Goal: Use online tool/utility: Use online tool/utility

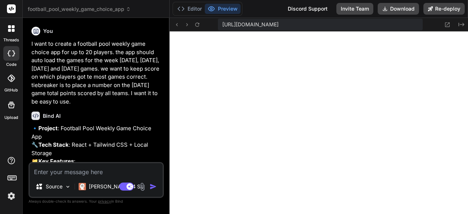
scroll to position [654, 0]
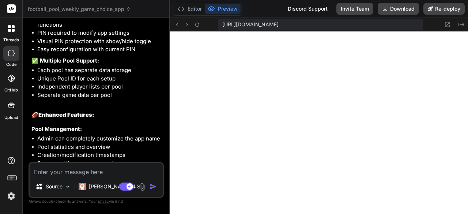
click at [92, 172] on textarea at bounding box center [96, 169] width 133 height 13
type textarea "l"
type textarea "x"
type textarea "le"
type textarea "x"
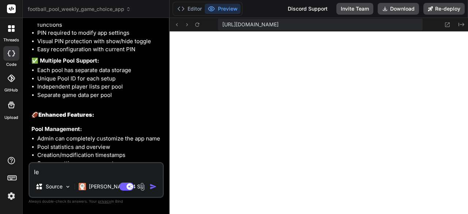
type textarea "let"
type textarea "x"
type textarea "lets"
type textarea "x"
type textarea "lets"
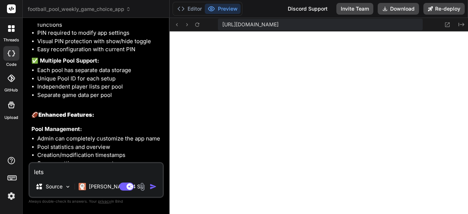
type textarea "x"
type textarea "lets a"
type textarea "x"
type textarea "lets al"
type textarea "x"
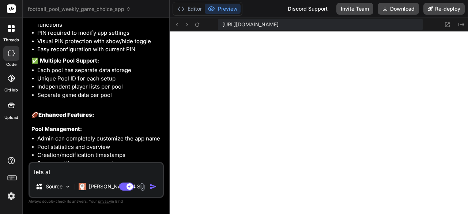
type textarea "lets all"
type textarea "x"
type textarea "lets allo"
type textarea "x"
type textarea "lets allow"
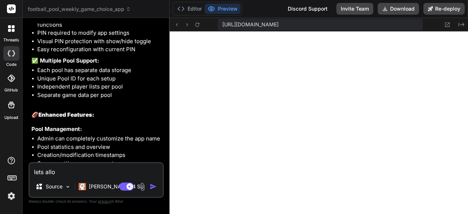
type textarea "x"
type textarea "lets allow"
type textarea "x"
type textarea "lets allow t"
type textarea "x"
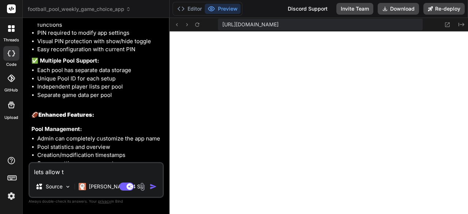
type textarea "lets allow th"
type textarea "x"
type textarea "lets allow the"
type textarea "x"
type textarea "lets allow the"
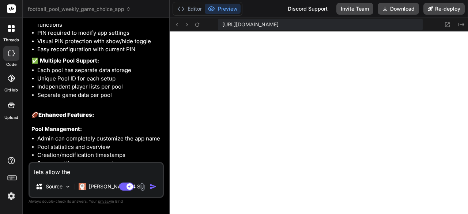
type textarea "x"
type textarea "lets allow the a"
type textarea "x"
type textarea "lets allow the ad"
type textarea "x"
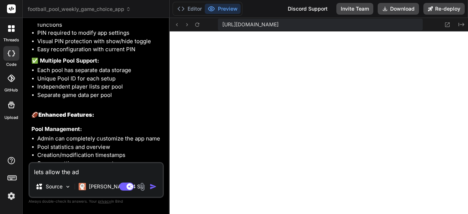
type textarea "lets allow the adm"
type textarea "x"
type textarea "lets allow the admi"
type textarea "x"
type textarea "lets allow the admin"
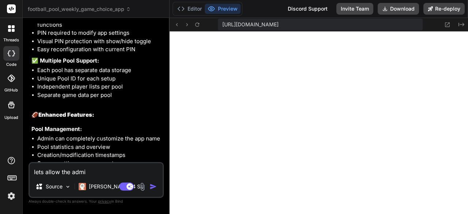
type textarea "x"
type textarea "lets allow the admin"
type textarea "x"
type textarea "lets allow the admin t"
type textarea "x"
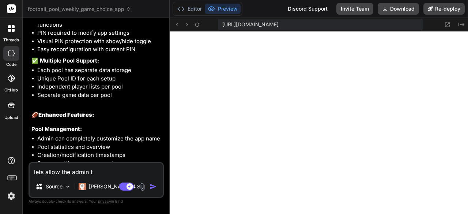
type textarea "lets allow the admin to"
type textarea "x"
type textarea "lets allow the admin to"
type textarea "x"
type textarea "lets allow the admin to s"
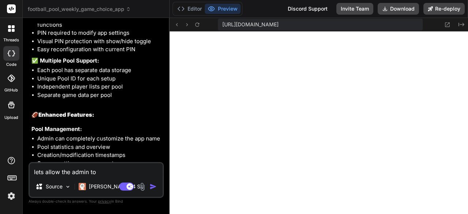
type textarea "x"
type textarea "lets allow the admin to se"
type textarea "x"
type textarea "lets allow the admin to set"
type textarea "x"
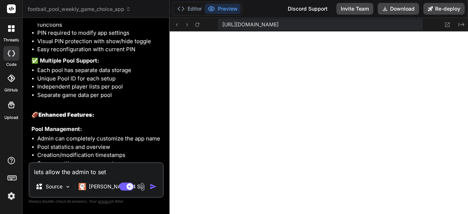
type textarea "lets allow the admin to set"
type textarea "x"
type textarea "lets allow the admin to set a"
type textarea "x"
type textarea "lets allow the admin to set a"
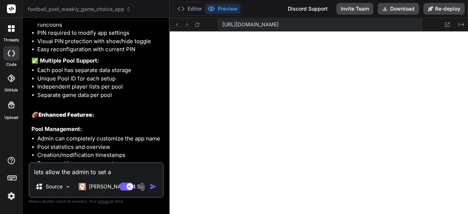
type textarea "x"
type textarea "lets allow the admin to set a n"
type textarea "x"
type textarea "lets allow the admin to set a na"
type textarea "x"
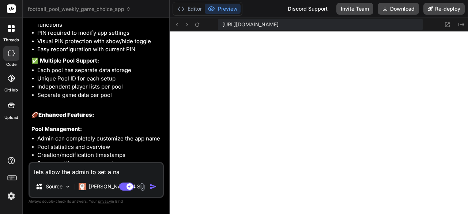
type textarea "lets allow the admin to set a nam"
type textarea "x"
type textarea "lets allow the admin to set a name"
type textarea "x"
type textarea "lets allow the admin to set a name"
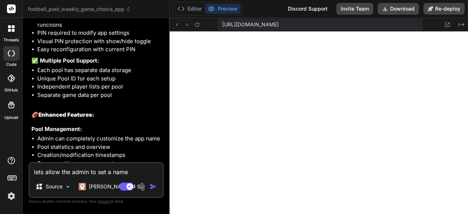
type textarea "x"
type textarea "lets allow the admin to set a name s"
type textarea "x"
type textarea "lets allow the admin to set a name so"
type textarea "x"
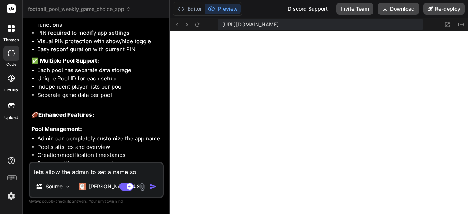
type textarea "lets allow the admin to set a name so"
type textarea "x"
type textarea "lets allow the admin to set a name so p"
type textarea "x"
type textarea "lets allow the admin to set a name so pe"
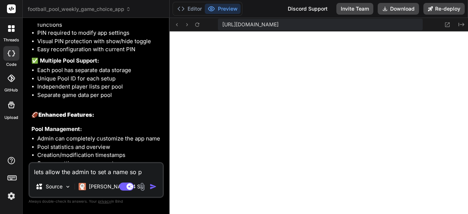
type textarea "x"
type textarea "lets allow the admin to set a name so peo"
type textarea "x"
type textarea "lets allow the admin to set a name so peop"
type textarea "x"
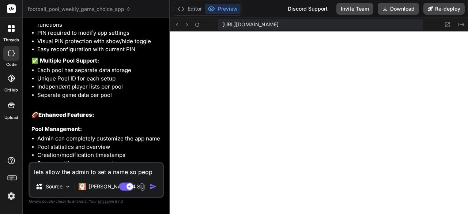
type textarea "lets allow the admin to set a name so peopl"
type textarea "x"
type textarea "lets allow the admin to set a name so people"
type textarea "x"
type textarea "lets allow the admin to set a name so people"
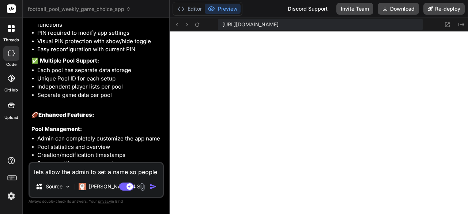
type textarea "x"
type textarea "lets allow the admin to set a name so people k"
type textarea "x"
type textarea "lets allow the admin to set a name so people kn"
type textarea "x"
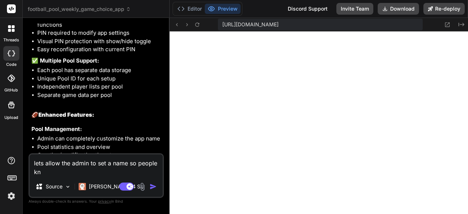
type textarea "lets allow the admin to set a name so people kno"
type textarea "x"
type textarea "lets allow the admin to set a name so people know"
type textarea "x"
type textarea "lets allow the admin to set a name so people know"
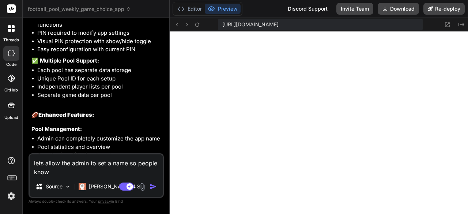
type textarea "x"
type textarea "lets allow the admin to set a name so people know w"
type textarea "x"
type textarea "lets allow the admin to set a name so people know wh"
type textarea "x"
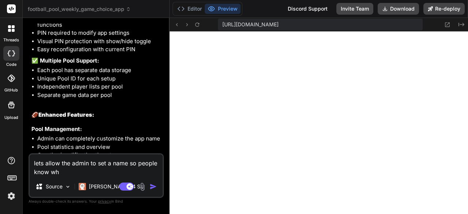
type textarea "lets allow the admin to set a name so people know who"
type textarea "x"
type textarea "lets allow the admin to set a name so people know who"
type textarea "x"
type textarea "lets allow the admin to set a name so people know who i"
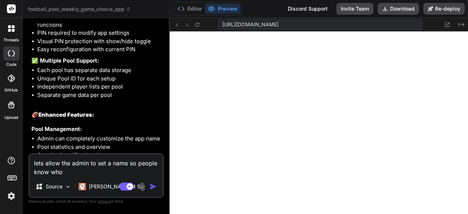
type textarea "x"
type textarea "lets allow the admin to set a name so people know who is"
type textarea "x"
type textarea "lets allow the admin to set a name so people know who is"
type textarea "x"
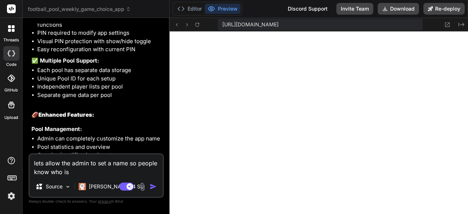
type textarea "lets allow the admin to set a name so people know who is i"
type textarea "x"
type textarea "lets allow the admin to set a name so people know who is in"
type textarea "x"
type textarea "lets allow the admin to set a name so people know who is inv"
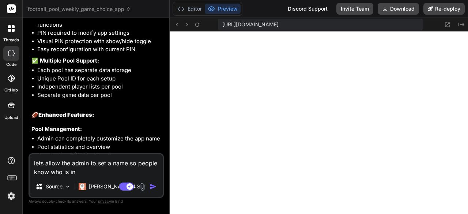
type textarea "x"
type textarea "lets allow the admin to set a name so people know who is [PERSON_NAME]"
type textarea "x"
type textarea "lets allow the admin to set a name so people know who is [PERSON_NAME]"
type textarea "x"
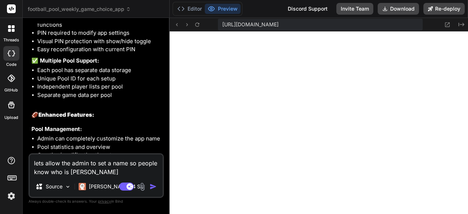
type textarea "lets allow the admin to set a name so people know who is inviti"
type textarea "x"
type textarea "lets allow the admin to set a name so people know who is invitin"
type textarea "x"
type textarea "lets allow the admin to set a name so people know who is inviting"
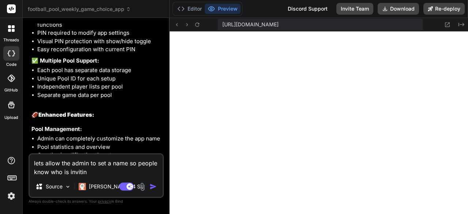
type textarea "x"
type textarea "lets allow the admin to set a name so people know who is inviting"
type textarea "x"
type textarea "lets allow the admin to set a name so people know who is inviting t"
type textarea "x"
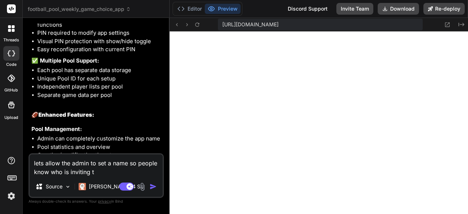
type textarea "lets allow the admin to set a name so people know who is inviting th"
type textarea "x"
type textarea "lets allow the admin to set a name so people know who is inviting the"
type textarea "x"
type textarea "lets allow the admin to set a name so people know who is inviting them"
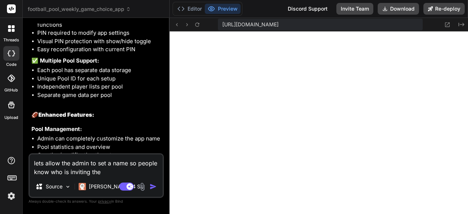
type textarea "x"
type textarea "lets allow the admin to set a name so people know who is inviting them"
type textarea "x"
type textarea "lets allow the admin to set a name so people know who is inviting them a"
type textarea "x"
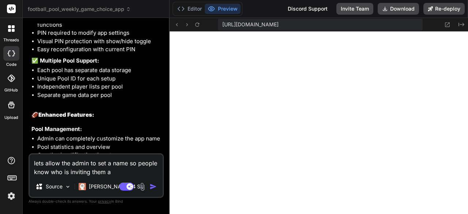
type textarea "lets allow the admin to set a name so people know who is inviting them an"
type textarea "x"
type textarea "lets allow the admin to set a name so people know who is inviting them and"
type textarea "x"
type textarea "lets allow the admin to set a name so people know who is inviting them and"
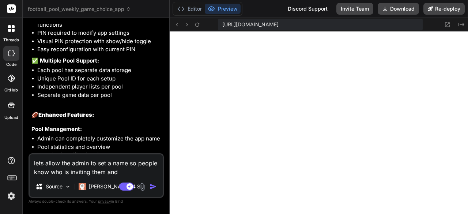
type textarea "x"
type textarea "lets allow the admin to set a name so people know who is inviting them and a"
type textarea "x"
type textarea "lets allow the admin to set a name so people know who is inviting them and al"
type textarea "x"
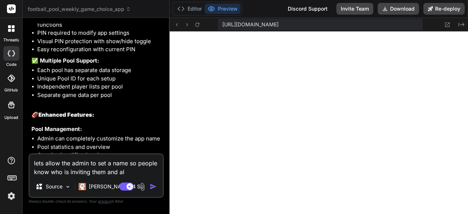
type textarea "lets allow the admin to set a name so people know who is inviting them and als"
type textarea "x"
type textarea "lets allow the admin to set a name so people know who is inviting them and also"
type textarea "x"
type textarea "lets allow the admin to set a name so people know who is inviting them and also"
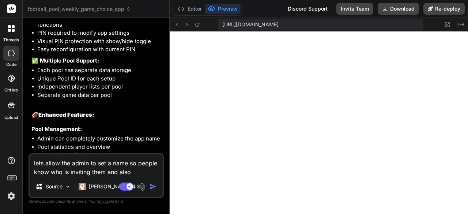
type textarea "x"
type textarea "lets allow the admin to set a name so people know who is inviting them and also…"
type textarea "x"
type textarea "lets allow the admin to set a name so people know who is inviting them and also…"
type textarea "x"
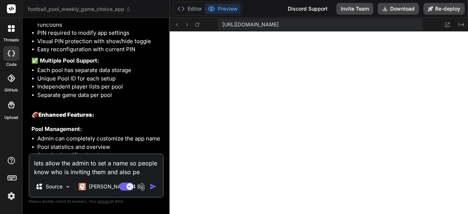
type textarea "lets allow the admin to set a name so people know who is inviting them and also…"
type textarea "x"
type textarea "lets allow the admin to set a name so people know who is inviting them and also…"
type textarea "x"
type textarea "lets allow the admin to set a name so people know who is inviting them and also…"
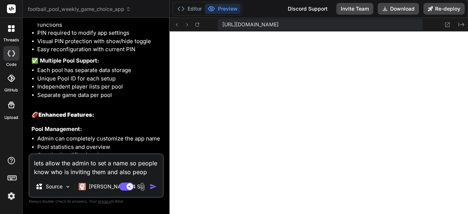
type textarea "x"
type textarea "lets allow the admin to set a name so people know who is inviting them and also…"
type textarea "x"
type textarea "lets allow the admin to set a name so people know who is inviting them and also…"
type textarea "x"
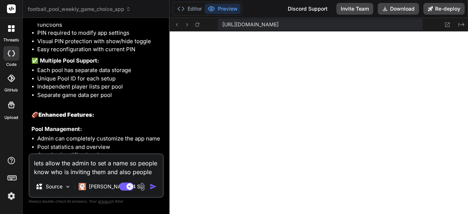
type textarea "lets allow the admin to set a name so people know who is inviting them and also…"
type textarea "x"
type textarea "lets allow the admin to set a name so people know who is inviting them and also…"
type textarea "x"
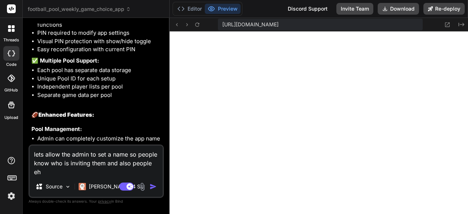
type textarea "lets allow the admin to set a name so people know who is inviting them and also…"
type textarea "x"
type textarea "lets allow the admin to set a name so people know who is inviting them and also…"
type textarea "x"
type textarea "lets allow the admin to set a name so people know who is inviting them and also…"
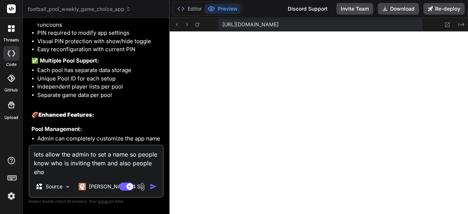
type textarea "x"
type textarea "lets allow the admin to set a name so people know who is inviting them and also…"
type textarea "x"
type textarea "lets allow the admin to set a name so people know who is inviting them and also…"
type textarea "x"
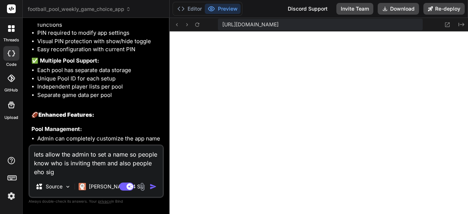
type textarea "lets allow the admin to set a name so people know who is inviting them and also…"
type textarea "x"
type textarea "lets allow the admin to set a name so people know who is inviting them and also…"
type textarea "x"
type textarea "lets allow the admin to set a name so people know who is inviting them and also…"
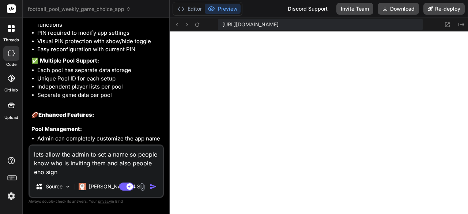
type textarea "x"
type textarea "lets allow the admin to set a name so people know who is inviting them and also…"
type textarea "x"
type textarea "lets allow the admin to set a name so people know who is inviting them and also…"
type textarea "x"
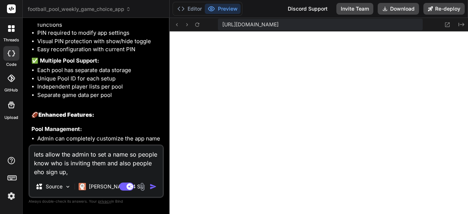
type textarea "lets allow the admin to set a name so people know who is inviting them and also…"
type textarea "x"
click at [37, 174] on textarea "lets allow the admin to set a name so people know who is inviting them and also…" at bounding box center [96, 161] width 133 height 31
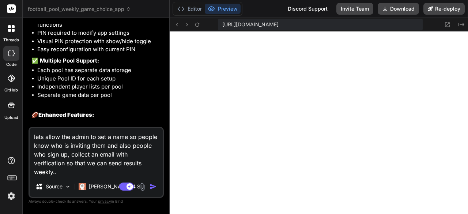
click at [150, 187] on img "button" at bounding box center [153, 186] width 7 height 7
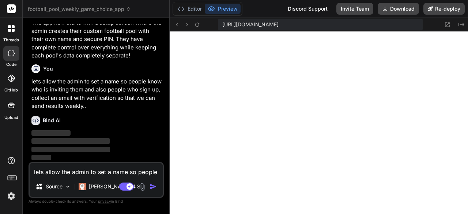
scroll to position [2393, 0]
click at [408, 10] on button "Download" at bounding box center [398, 9] width 41 height 12
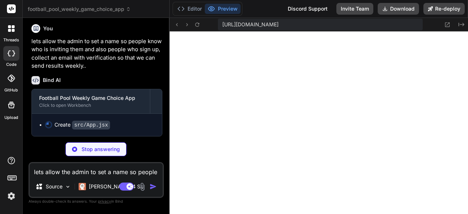
scroll to position [2432, 0]
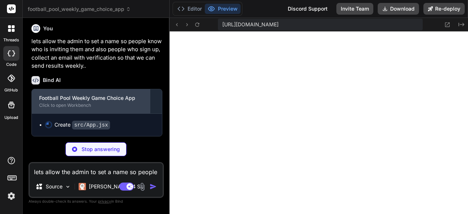
click at [87, 105] on div "Click to open Workbench" at bounding box center [90, 105] width 103 height 6
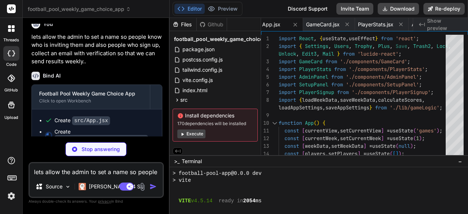
scroll to position [2450, 0]
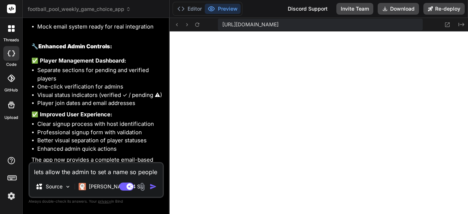
scroll to position [2953, 0]
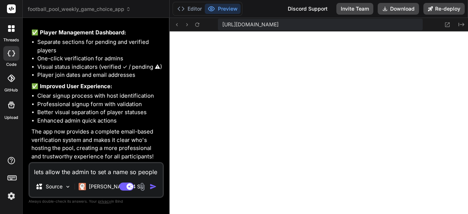
click at [231, 8] on button "Preview" at bounding box center [223, 9] width 36 height 10
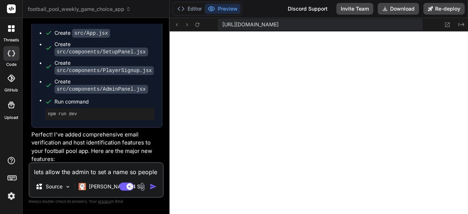
scroll to position [2514, 0]
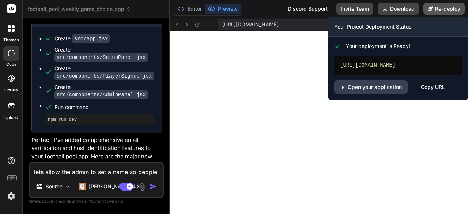
click at [438, 10] on button "Re-deploy" at bounding box center [443, 9] width 41 height 12
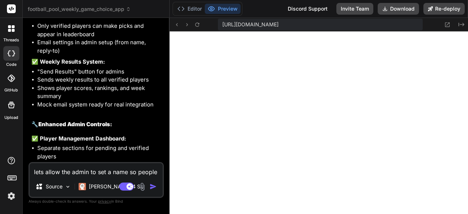
scroll to position [2953, 0]
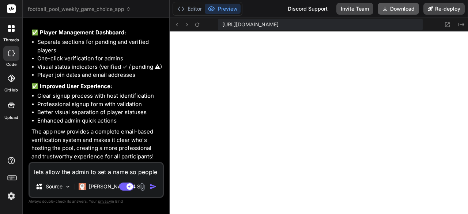
click at [396, 8] on button "Download" at bounding box center [398, 9] width 41 height 12
